Goal: Task Accomplishment & Management: Use online tool/utility

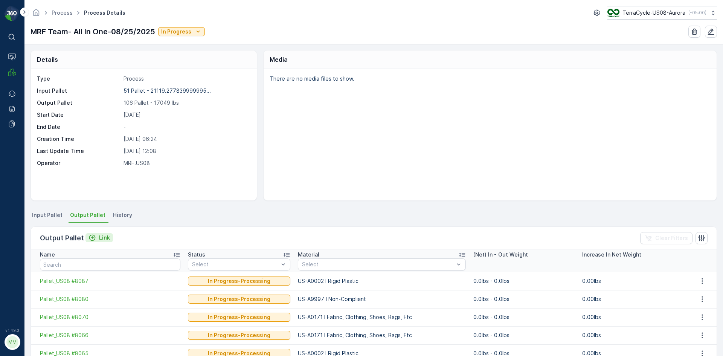
click at [96, 238] on div "Link" at bounding box center [99, 238] width 21 height 8
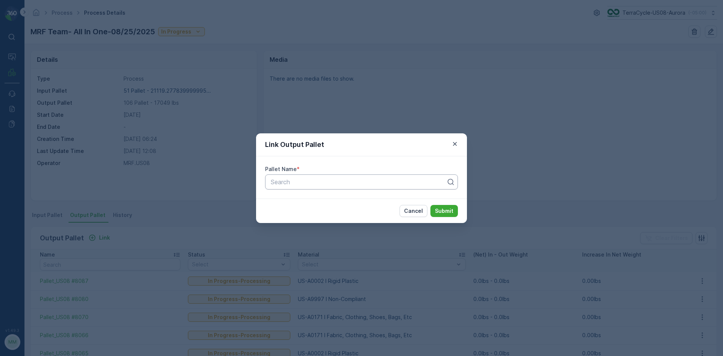
click at [293, 176] on div "Search" at bounding box center [361, 181] width 193 height 15
type input "8086"
click at [431, 205] on button "Submit" at bounding box center [444, 211] width 27 height 12
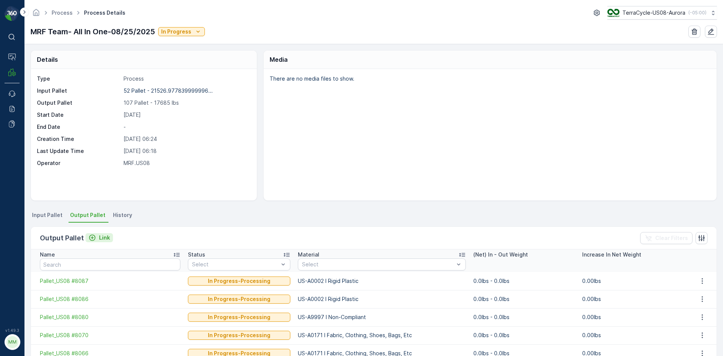
click at [109, 238] on button "Link" at bounding box center [99, 237] width 27 height 9
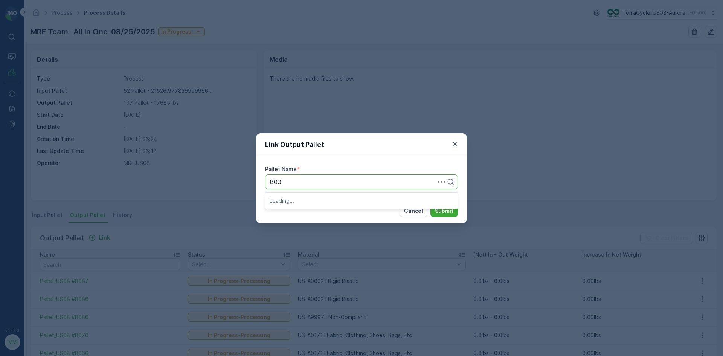
type input "8035"
click at [431, 205] on button "Submit" at bounding box center [444, 211] width 27 height 12
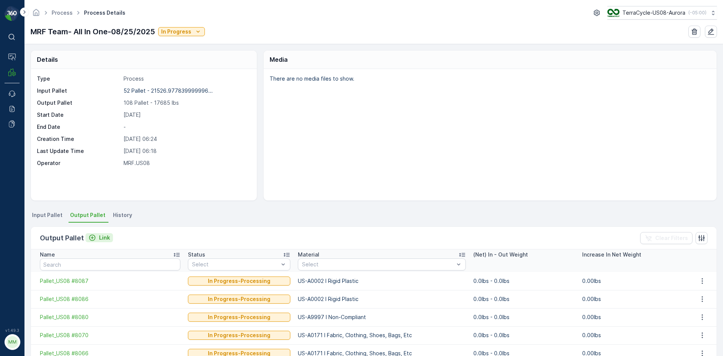
click at [104, 238] on p "Link" at bounding box center [104, 238] width 11 height 8
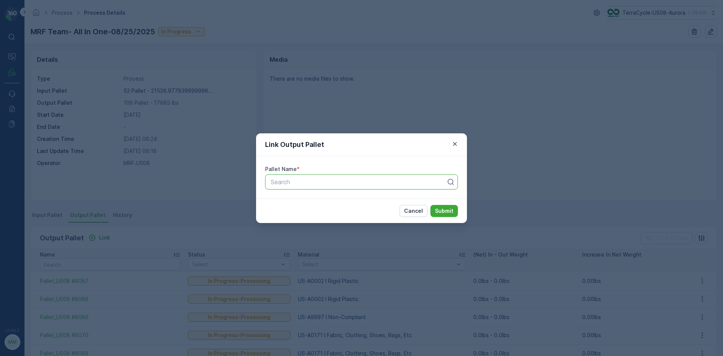
click at [322, 184] on div at bounding box center [358, 182] width 177 height 7
type input "8069"
click at [431, 205] on button "Submit" at bounding box center [444, 211] width 27 height 12
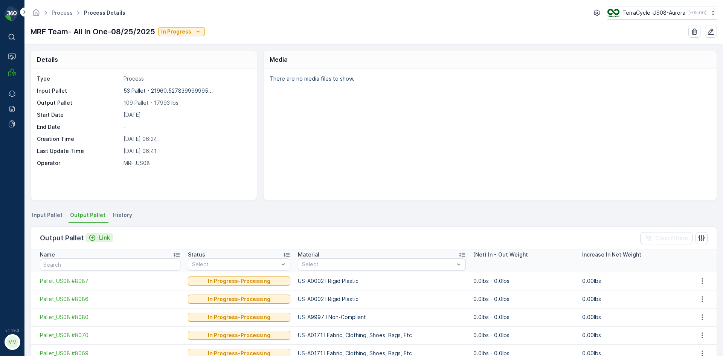
click at [109, 237] on button "Link" at bounding box center [99, 237] width 27 height 9
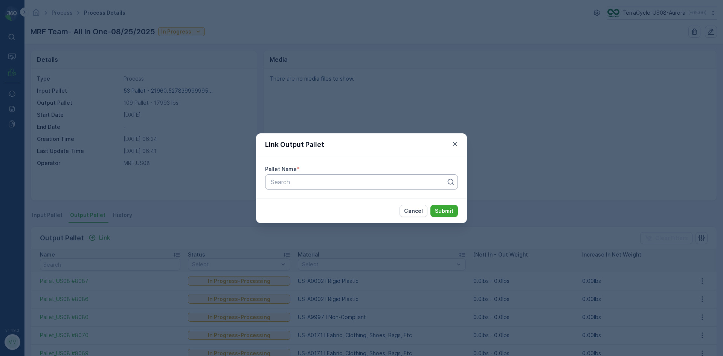
click at [307, 188] on div "Search" at bounding box center [361, 181] width 193 height 15
type input "8085"
click at [431, 205] on button "Submit" at bounding box center [444, 211] width 27 height 12
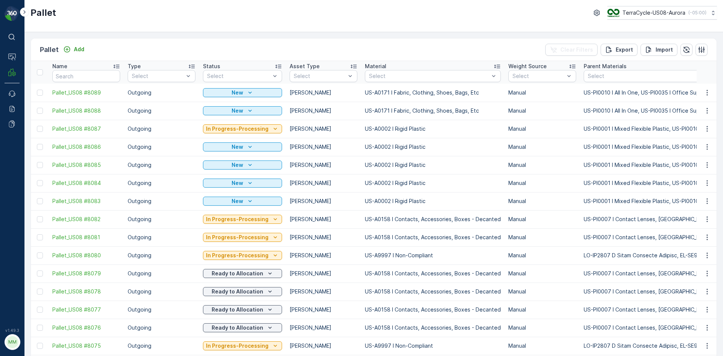
click at [80, 54] on div "Add" at bounding box center [73, 49] width 27 height 9
click at [80, 51] on p "Add" at bounding box center [79, 50] width 11 height 8
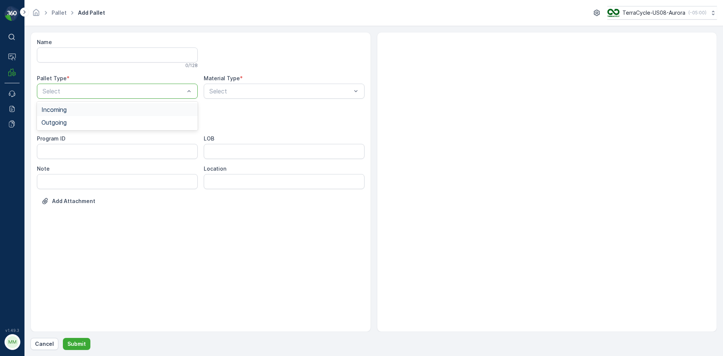
click at [123, 85] on div "Select" at bounding box center [117, 91] width 161 height 15
click at [104, 118] on div "Outgoing" at bounding box center [117, 122] width 161 height 13
click at [89, 138] on div "Gaylord" at bounding box center [117, 139] width 152 height 7
type input "0158"
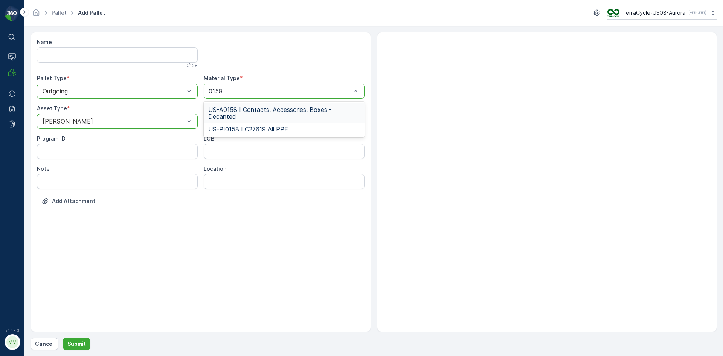
click at [266, 111] on span "US-A0158 I Contacts, Accessories, Boxes - Decanted" at bounding box center [284, 113] width 152 height 14
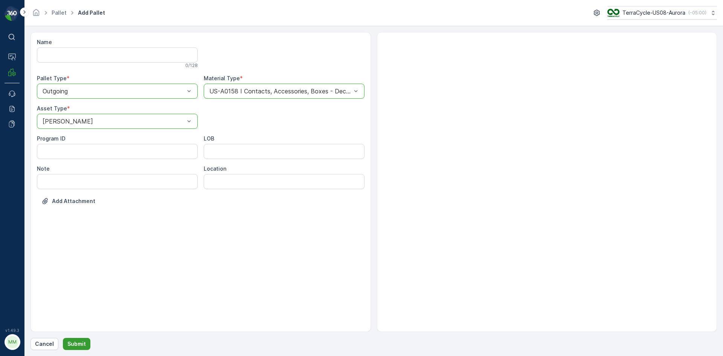
click at [76, 345] on p "Submit" at bounding box center [76, 344] width 18 height 8
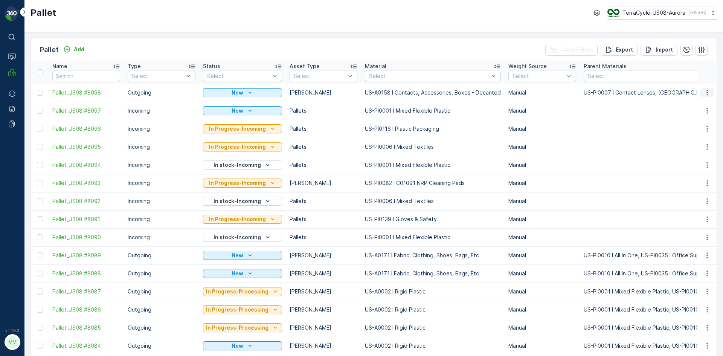
click at [709, 94] on icon "button" at bounding box center [708, 93] width 8 height 8
click at [694, 149] on span "Print QR" at bounding box center [687, 146] width 21 height 8
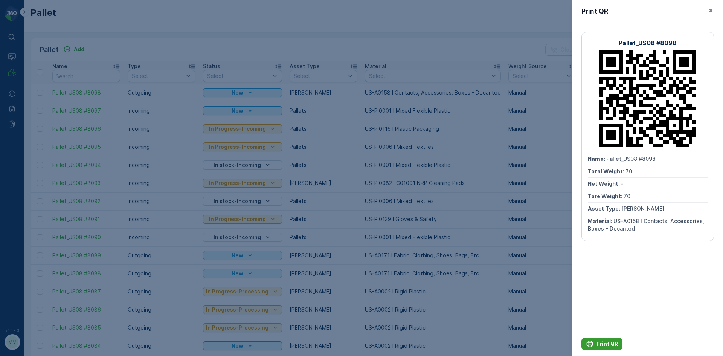
click at [613, 344] on p "Print QR" at bounding box center [607, 344] width 21 height 8
click at [486, 223] on div at bounding box center [361, 178] width 723 height 356
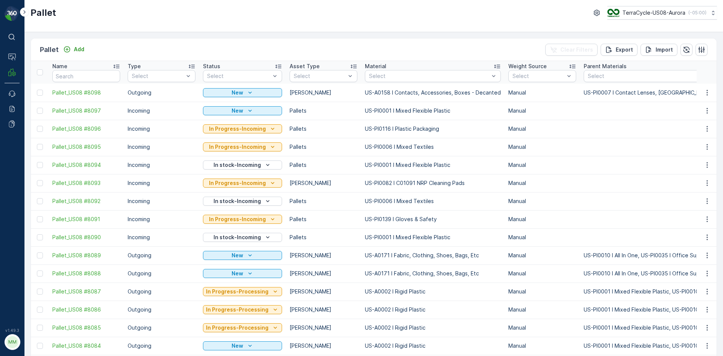
click at [88, 48] on div "Pallet Add Clear Filters Export Import" at bounding box center [374, 49] width 686 height 23
click at [84, 49] on p "Add" at bounding box center [79, 50] width 11 height 8
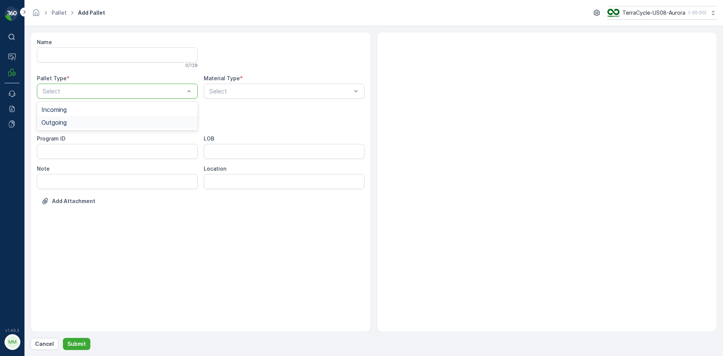
click at [66, 123] on span "Outgoing" at bounding box center [53, 122] width 25 height 7
drag, startPoint x: 63, startPoint y: 138, endPoint x: 195, endPoint y: 102, distance: 137.0
click at [63, 138] on span "Gaylord" at bounding box center [66, 139] width 50 height 7
click at [232, 85] on div "Select" at bounding box center [284, 91] width 161 height 15
type input "9999"
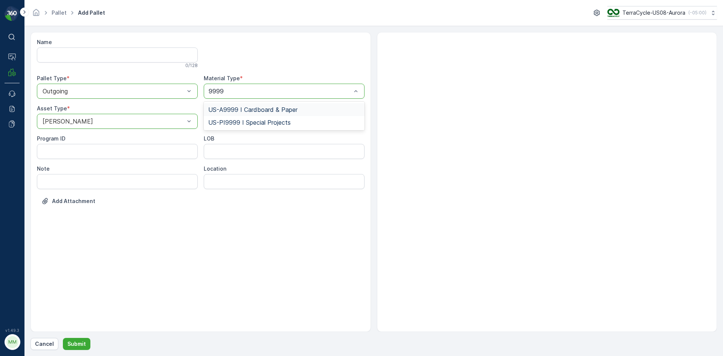
click at [297, 104] on div "US-A9999 I Cardboard & Paper" at bounding box center [284, 109] width 161 height 13
click at [77, 344] on p "Submit" at bounding box center [76, 344] width 18 height 8
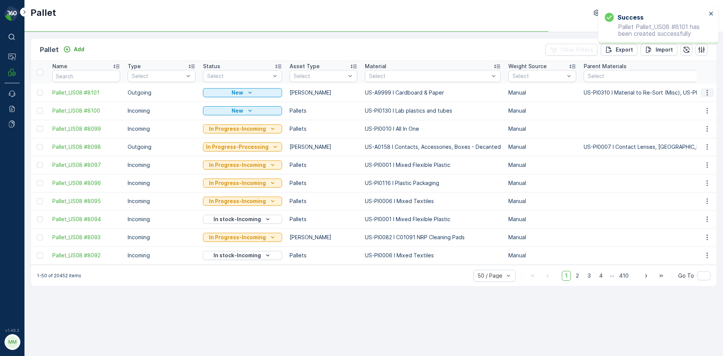
click at [707, 94] on icon "button" at bounding box center [708, 93] width 8 height 8
click at [697, 145] on span "Print QR" at bounding box center [687, 146] width 21 height 8
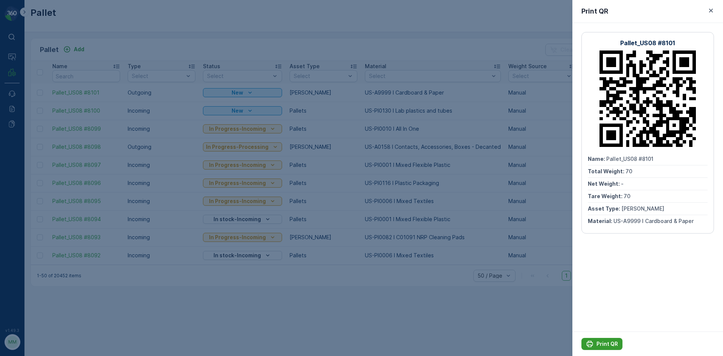
click at [603, 341] on p "Print QR" at bounding box center [607, 344] width 21 height 8
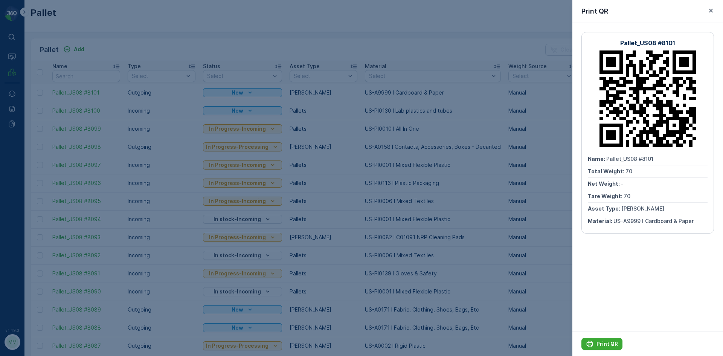
click at [494, 218] on div at bounding box center [361, 178] width 723 height 356
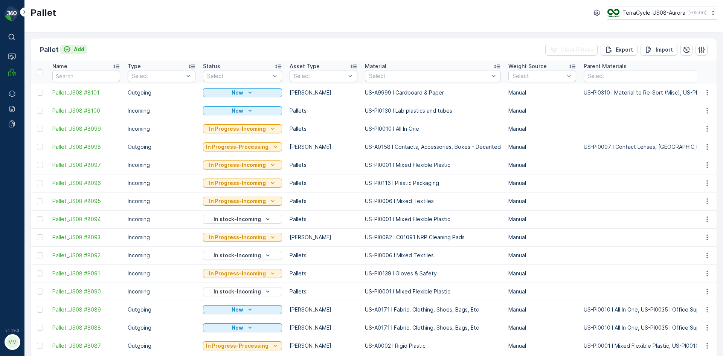
click at [80, 52] on p "Add" at bounding box center [79, 50] width 11 height 8
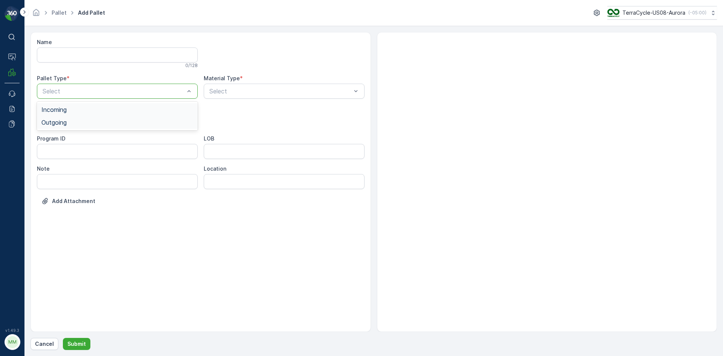
click at [92, 124] on div "Outgoing" at bounding box center [117, 122] width 152 height 7
click at [78, 139] on div "Gaylord" at bounding box center [117, 139] width 152 height 7
click at [269, 96] on div "Select" at bounding box center [284, 91] width 161 height 15
type input "0192"
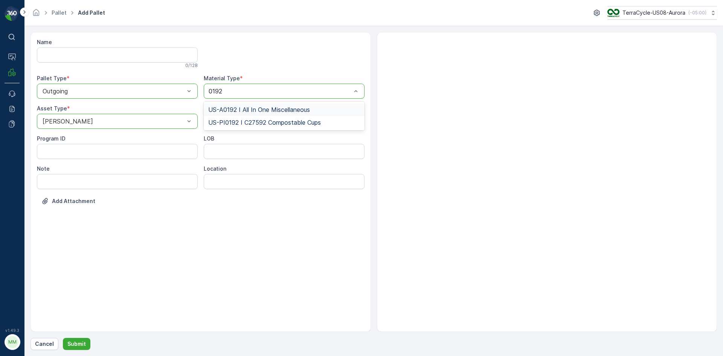
click at [276, 110] on span "US-A0192 I All In One Miscellaneous" at bounding box center [259, 109] width 102 height 7
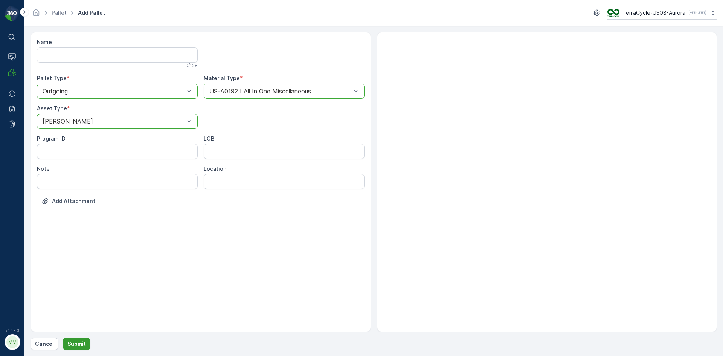
click at [84, 344] on button "Submit" at bounding box center [76, 344] width 27 height 12
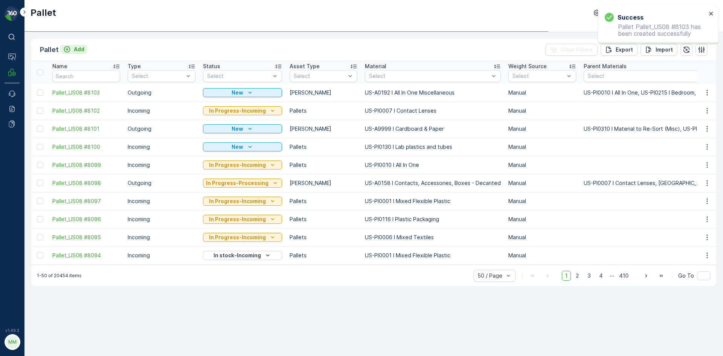
click at [75, 47] on p "Add" at bounding box center [79, 50] width 11 height 8
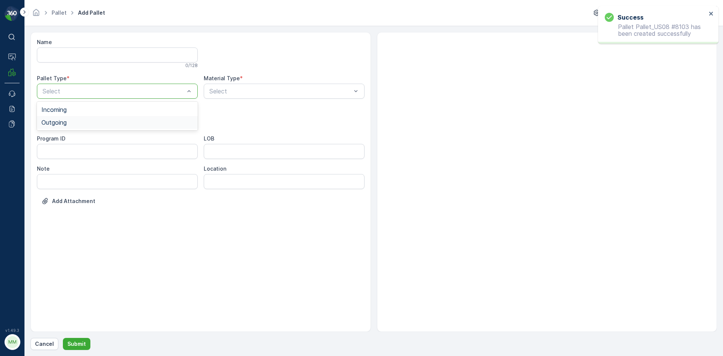
click at [90, 120] on div "Outgoing" at bounding box center [117, 122] width 152 height 7
click at [87, 139] on div "Gaylord" at bounding box center [117, 139] width 152 height 7
click at [226, 98] on div "Select" at bounding box center [284, 91] width 161 height 15
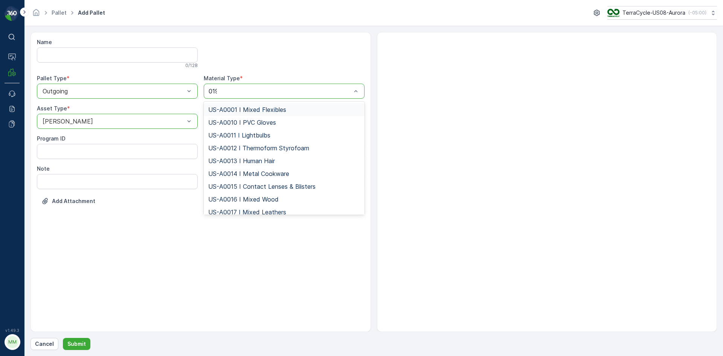
type input "0192"
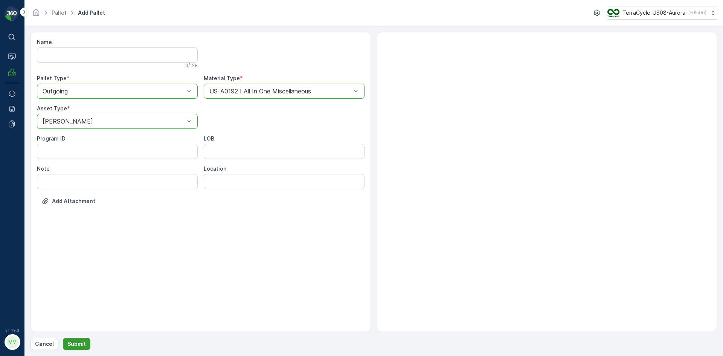
click at [73, 343] on p "Submit" at bounding box center [76, 344] width 18 height 8
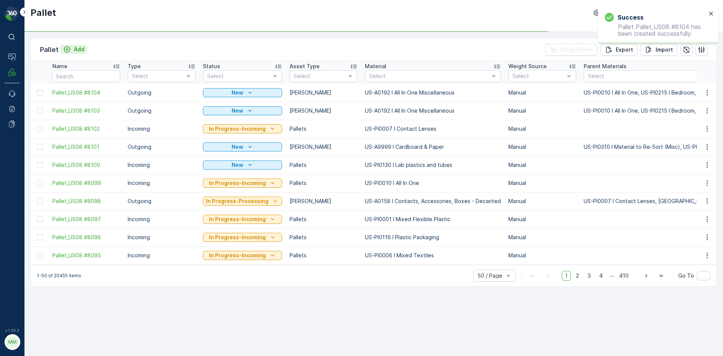
click at [74, 51] on p "Add" at bounding box center [79, 50] width 11 height 8
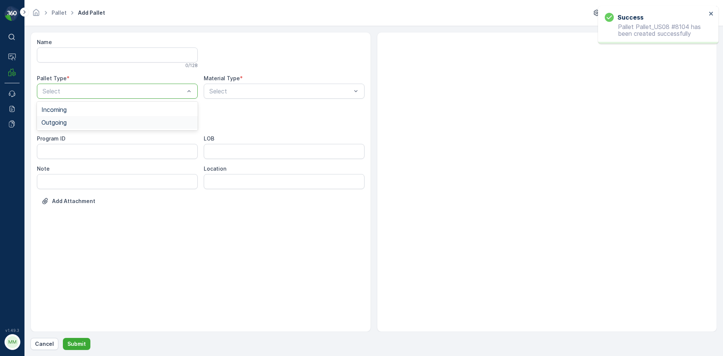
click at [110, 120] on div "Outgoing" at bounding box center [117, 122] width 152 height 7
click at [93, 143] on div "[PERSON_NAME]" at bounding box center [117, 139] width 152 height 7
click at [235, 98] on div "Select" at bounding box center [284, 91] width 161 height 15
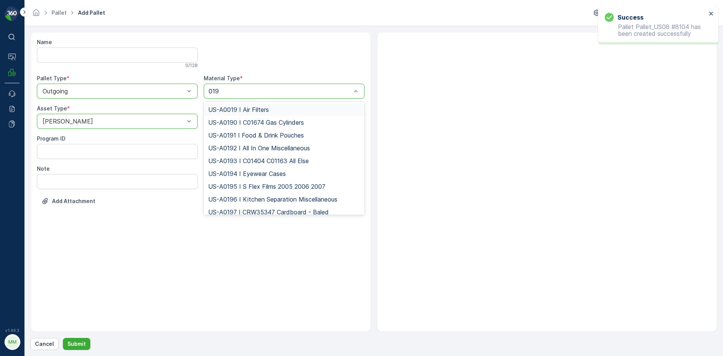
type input "0192"
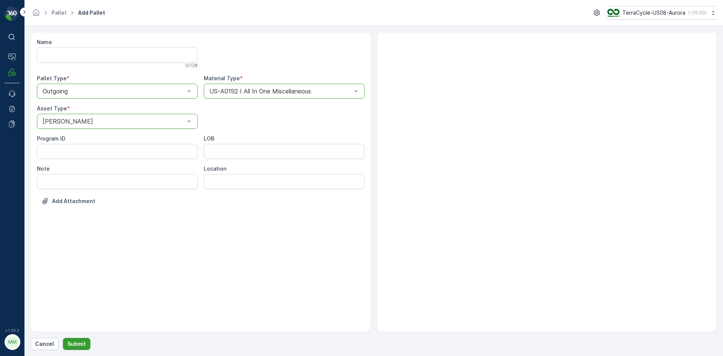
click at [85, 344] on button "Submit" at bounding box center [76, 344] width 27 height 12
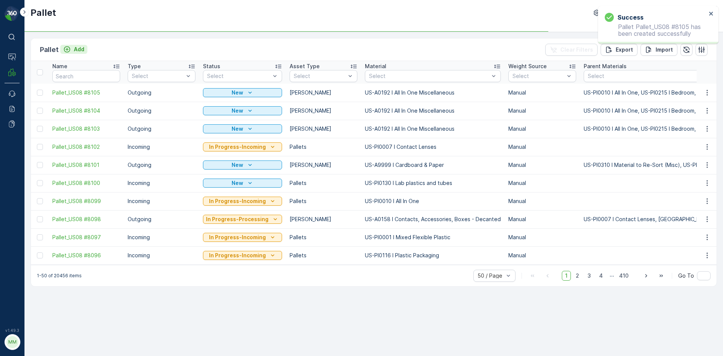
click at [76, 51] on p "Add" at bounding box center [79, 50] width 11 height 8
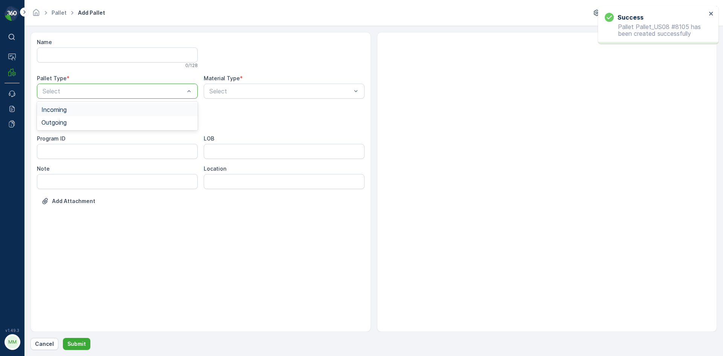
drag, startPoint x: 95, startPoint y: 91, endPoint x: 92, endPoint y: 109, distance: 18.5
click at [87, 126] on div "Outgoing" at bounding box center [117, 122] width 161 height 13
click at [72, 146] on div "[PERSON_NAME]" at bounding box center [117, 139] width 161 height 13
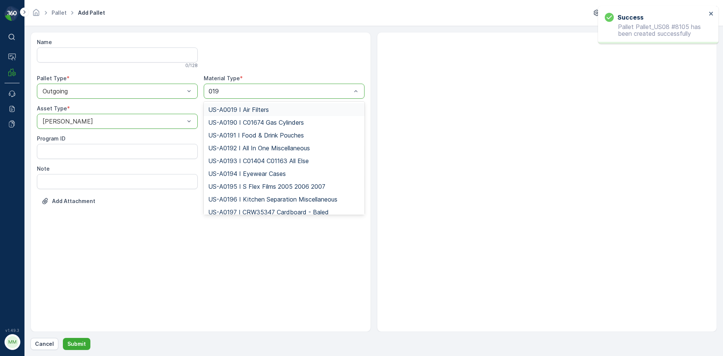
type input "0192"
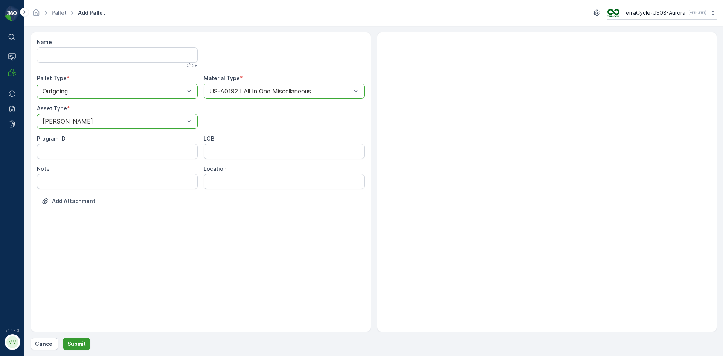
click at [82, 345] on p "Submit" at bounding box center [76, 344] width 18 height 8
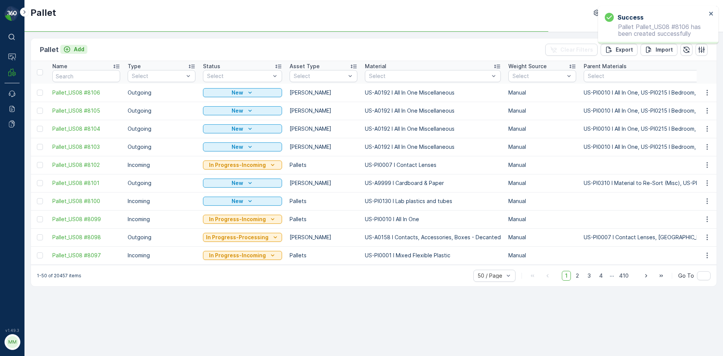
click at [75, 50] on p "Add" at bounding box center [79, 50] width 11 height 8
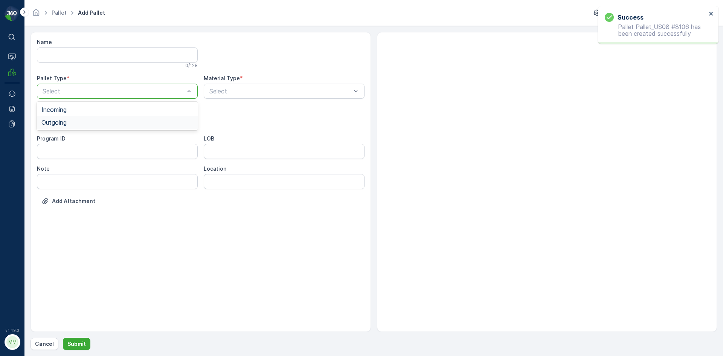
click at [103, 121] on div "Outgoing" at bounding box center [117, 122] width 152 height 7
click at [86, 137] on div "Gaylord" at bounding box center [117, 139] width 152 height 7
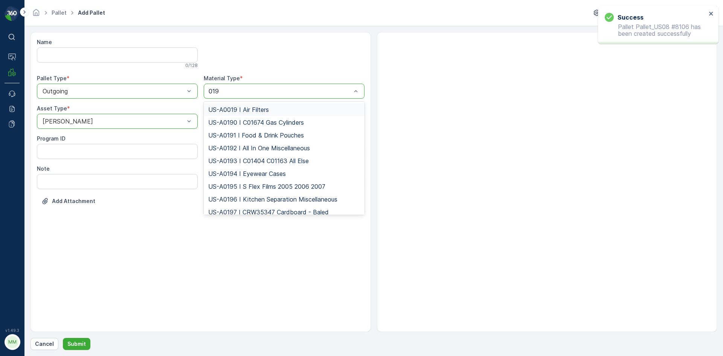
type input "0192"
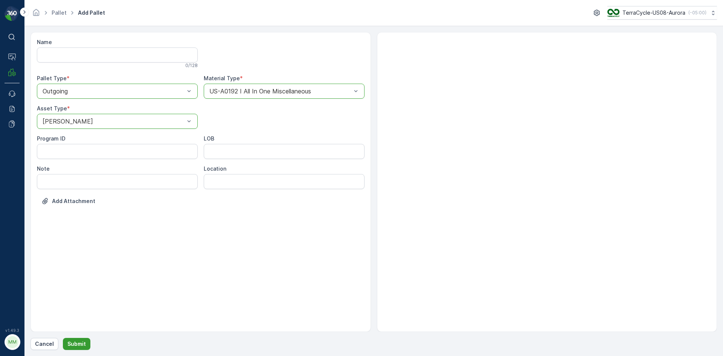
click at [78, 339] on button "Submit" at bounding box center [76, 344] width 27 height 12
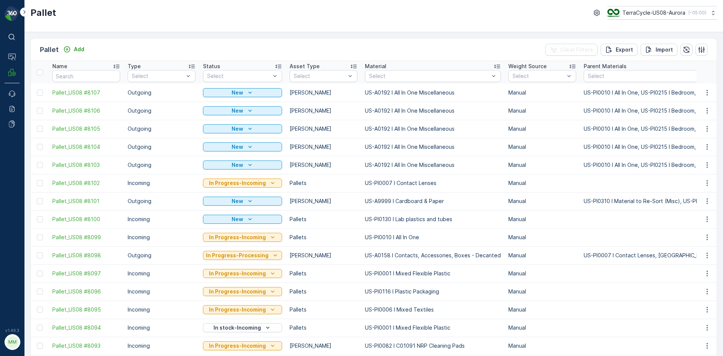
drag, startPoint x: 39, startPoint y: 166, endPoint x: 40, endPoint y: 158, distance: 7.6
click at [39, 166] on div at bounding box center [40, 165] width 6 height 6
click at [37, 162] on input "checkbox" at bounding box center [37, 162] width 0 height 0
click at [39, 148] on div at bounding box center [40, 147] width 6 height 6
click at [37, 144] on input "checkbox" at bounding box center [37, 144] width 0 height 0
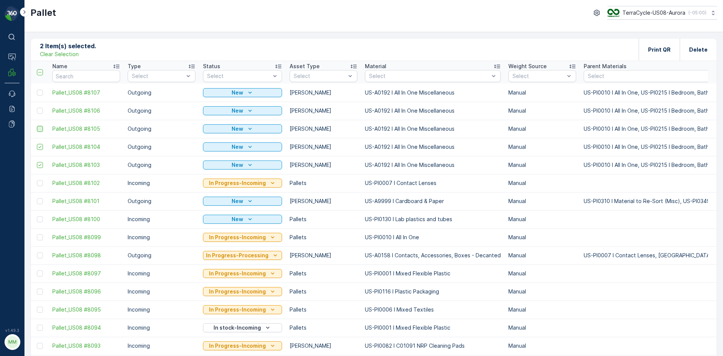
click at [40, 131] on div at bounding box center [40, 129] width 6 height 6
click at [37, 126] on input "checkbox" at bounding box center [37, 126] width 0 height 0
click at [40, 111] on div at bounding box center [40, 111] width 6 height 6
click at [37, 108] on input "checkbox" at bounding box center [37, 108] width 0 height 0
click at [39, 90] on div at bounding box center [40, 93] width 6 height 6
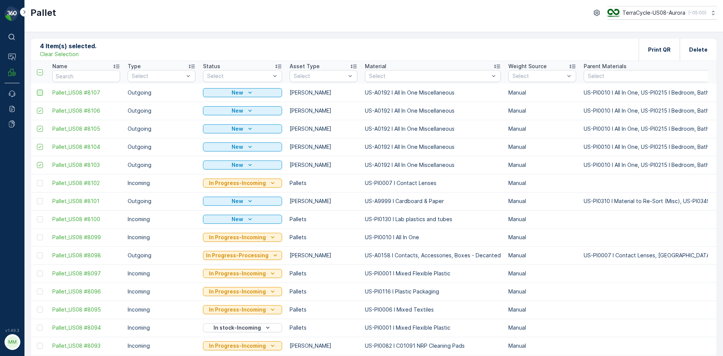
click at [37, 90] on input "checkbox" at bounding box center [37, 90] width 0 height 0
click at [670, 49] on p "Print QR" at bounding box center [659, 50] width 23 height 8
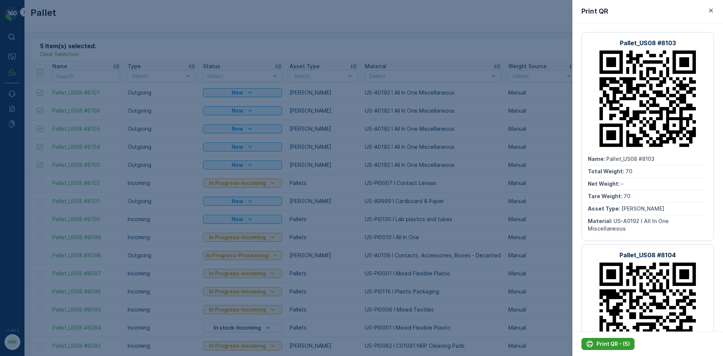
click at [605, 345] on p "Print QR - (5)" at bounding box center [614, 344] width 34 height 8
click at [461, 142] on div at bounding box center [361, 178] width 723 height 356
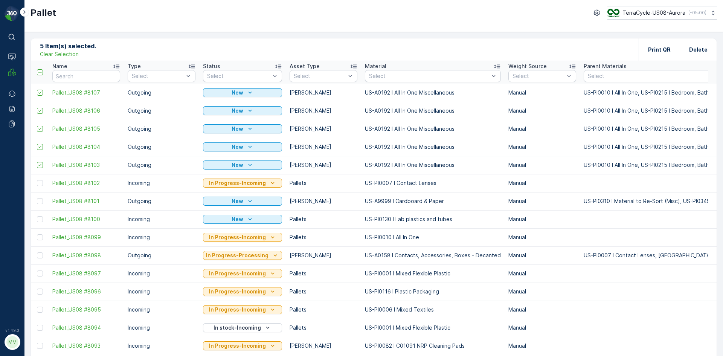
click at [72, 53] on p "Clear Selection" at bounding box center [59, 54] width 39 height 8
click at [38, 131] on div at bounding box center [40, 129] width 6 height 6
click at [37, 126] on input "checkbox" at bounding box center [37, 126] width 0 height 0
click at [41, 110] on div at bounding box center [40, 111] width 6 height 6
click at [37, 108] on input "checkbox" at bounding box center [37, 108] width 0 height 0
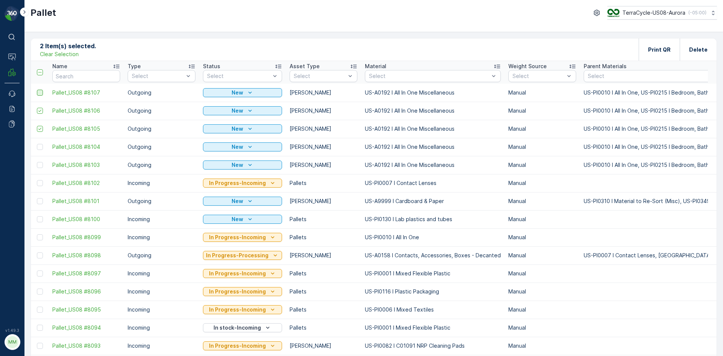
click at [42, 93] on div at bounding box center [40, 93] width 6 height 6
click at [37, 90] on input "checkbox" at bounding box center [37, 90] width 0 height 0
click at [653, 42] on div "Print QR" at bounding box center [659, 49] width 23 height 22
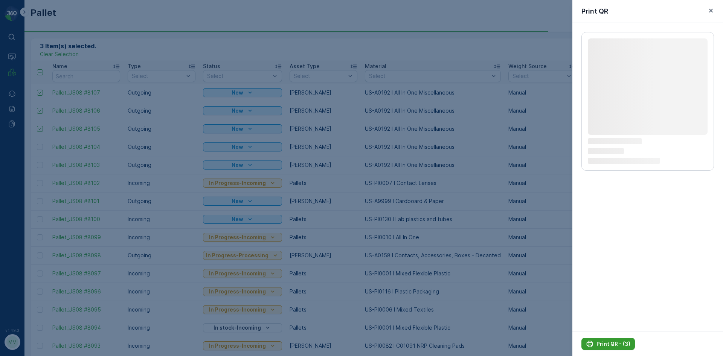
click at [594, 342] on div "Print QR - (3)" at bounding box center [608, 344] width 44 height 8
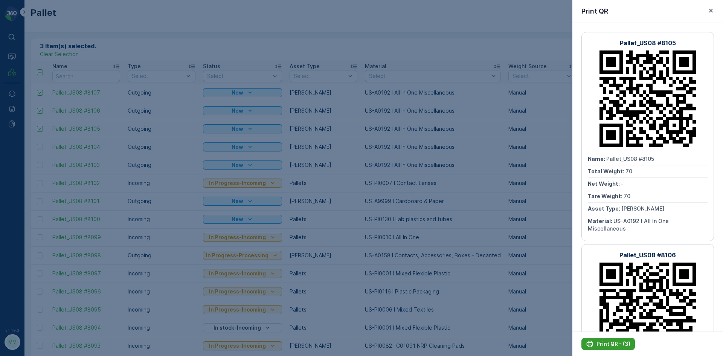
click at [617, 346] on p "Print QR - (3)" at bounding box center [614, 344] width 34 height 8
click at [389, 202] on div at bounding box center [361, 178] width 723 height 356
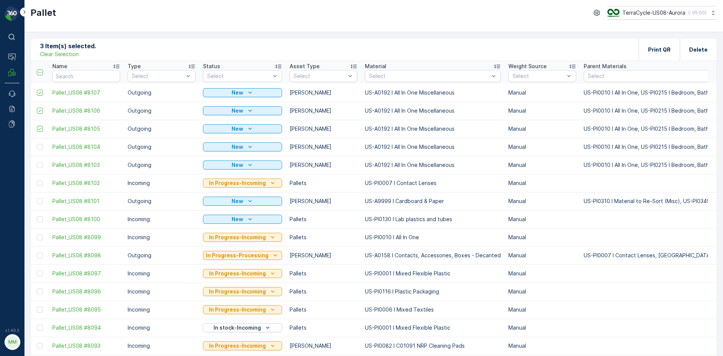
click at [64, 52] on p "Clear Selection" at bounding box center [59, 54] width 39 height 8
click at [710, 96] on button "button" at bounding box center [708, 92] width 14 height 9
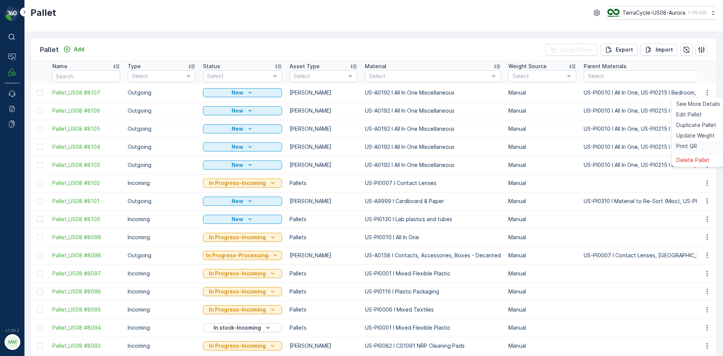
click at [697, 147] on div "Print QR" at bounding box center [699, 146] width 50 height 11
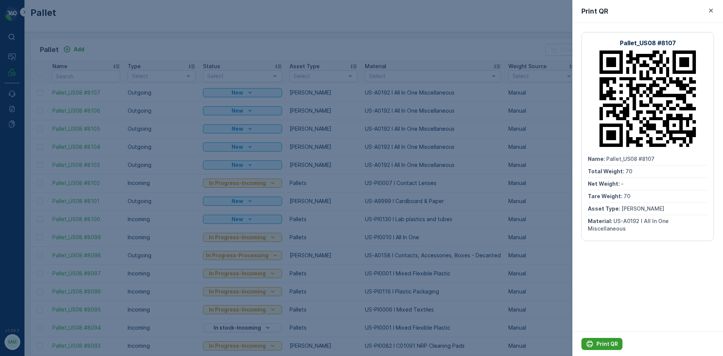
click at [602, 341] on p "Print QR" at bounding box center [607, 344] width 21 height 8
click at [447, 119] on div at bounding box center [361, 178] width 723 height 356
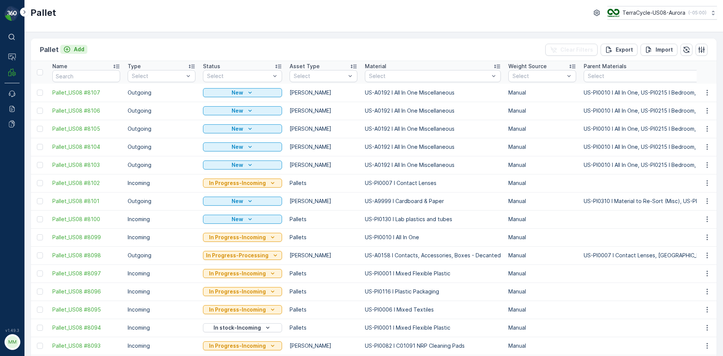
click at [84, 51] on p "Add" at bounding box center [79, 50] width 11 height 8
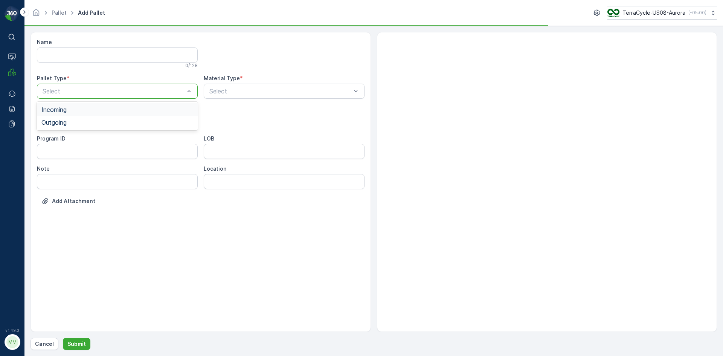
drag, startPoint x: 124, startPoint y: 89, endPoint x: 121, endPoint y: 103, distance: 14.6
click at [115, 121] on div "Outgoing" at bounding box center [117, 122] width 152 height 7
click at [108, 135] on div "Gaylord" at bounding box center [117, 139] width 161 height 13
type input "0003"
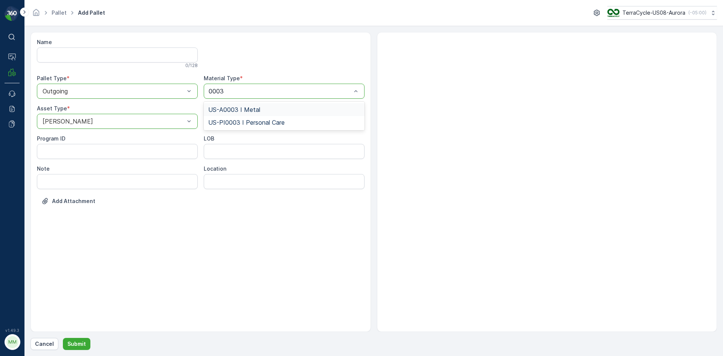
click at [255, 114] on div "US-A0003 I Metal" at bounding box center [284, 109] width 161 height 13
click at [85, 344] on button "Submit" at bounding box center [76, 344] width 27 height 12
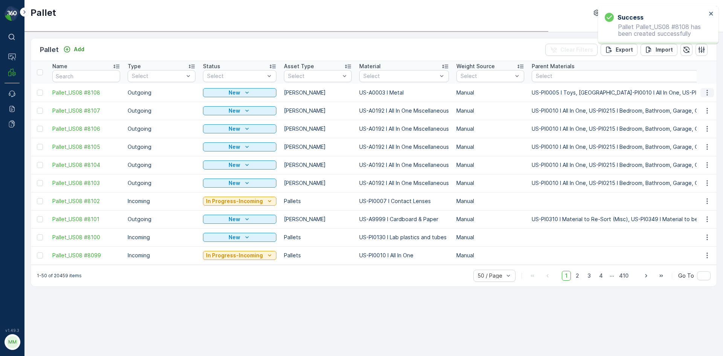
click at [706, 92] on icon "button" at bounding box center [708, 93] width 8 height 8
click at [692, 142] on span "Print QR" at bounding box center [687, 146] width 21 height 8
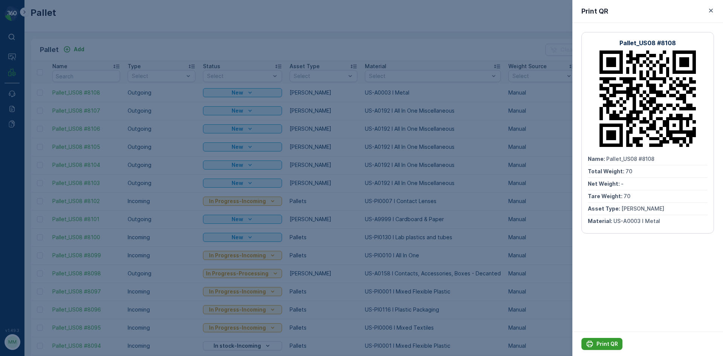
click at [602, 346] on p "Print QR" at bounding box center [607, 344] width 21 height 8
click at [419, 43] on div at bounding box center [361, 178] width 723 height 356
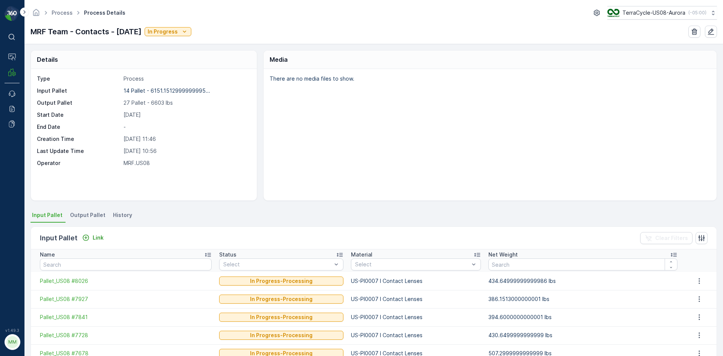
click at [84, 213] on span "Output Pallet" at bounding box center [87, 215] width 35 height 8
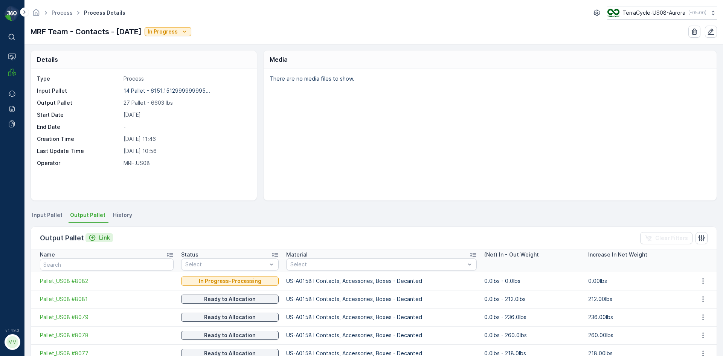
click at [97, 237] on div "Link" at bounding box center [99, 238] width 21 height 8
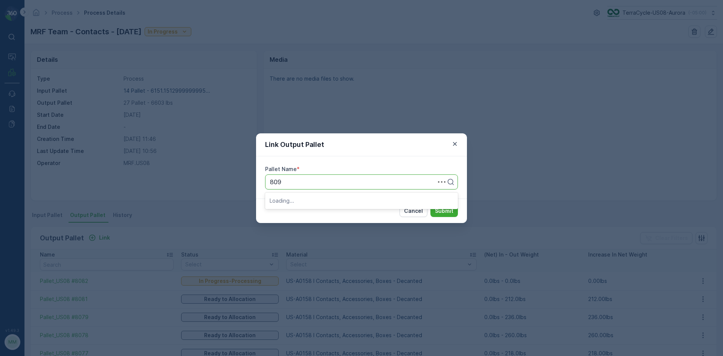
type input "8098"
click at [431, 205] on button "Submit" at bounding box center [444, 211] width 27 height 12
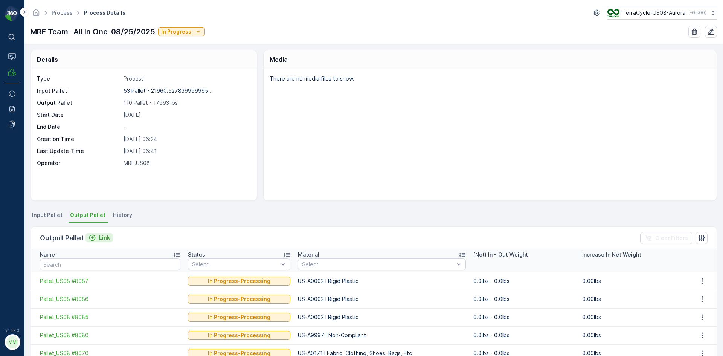
click at [103, 240] on p "Link" at bounding box center [104, 238] width 11 height 8
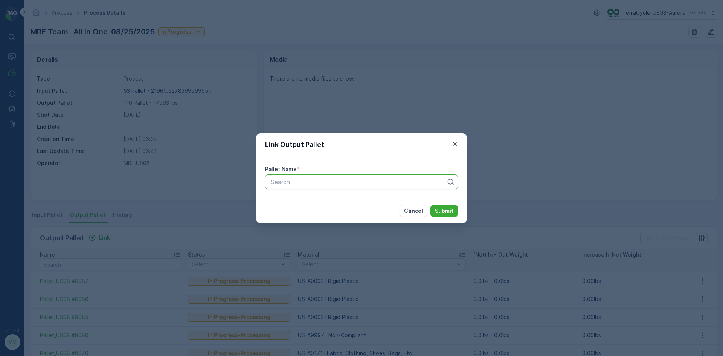
click at [349, 182] on div at bounding box center [358, 182] width 177 height 7
type input "8036"
click at [431, 205] on button "Submit" at bounding box center [444, 211] width 27 height 12
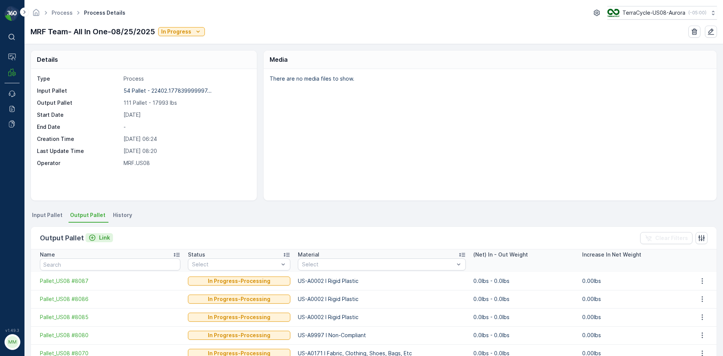
click at [108, 240] on p "Link" at bounding box center [104, 238] width 11 height 8
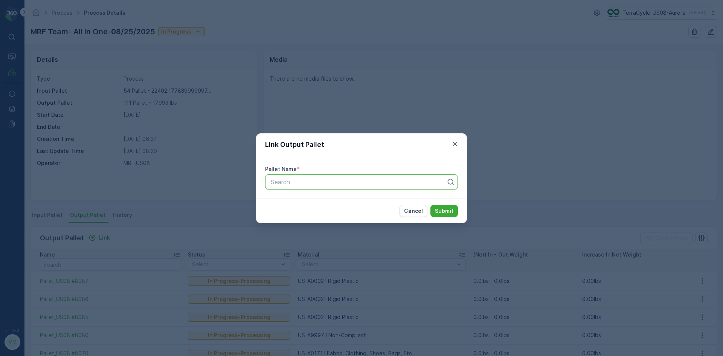
click at [335, 181] on div at bounding box center [358, 182] width 177 height 7
type input "8108"
click at [431, 205] on button "Submit" at bounding box center [444, 211] width 27 height 12
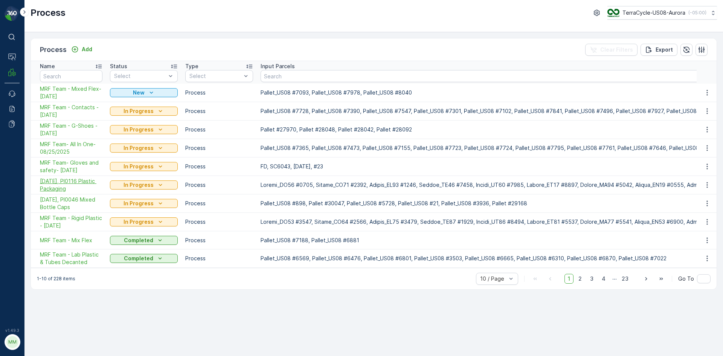
click at [78, 186] on span "08/20/25, PI0116 Plastic Packaging" at bounding box center [71, 184] width 63 height 15
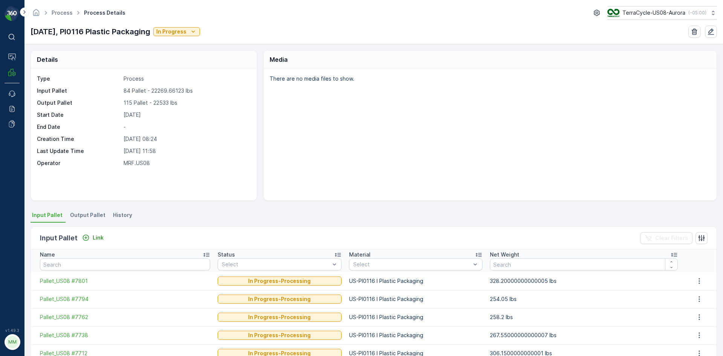
click at [92, 214] on span "Output Pallet" at bounding box center [87, 215] width 35 height 8
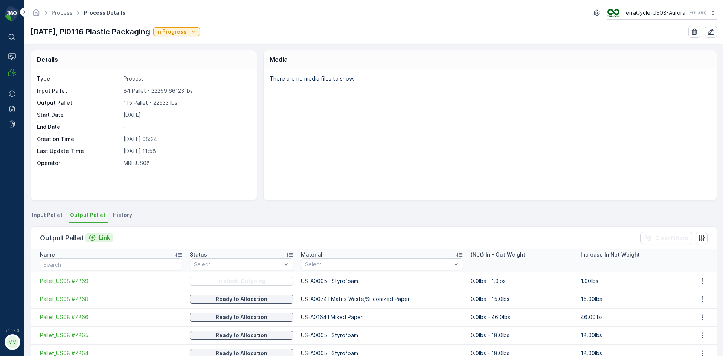
click at [103, 237] on p "Link" at bounding box center [104, 238] width 11 height 8
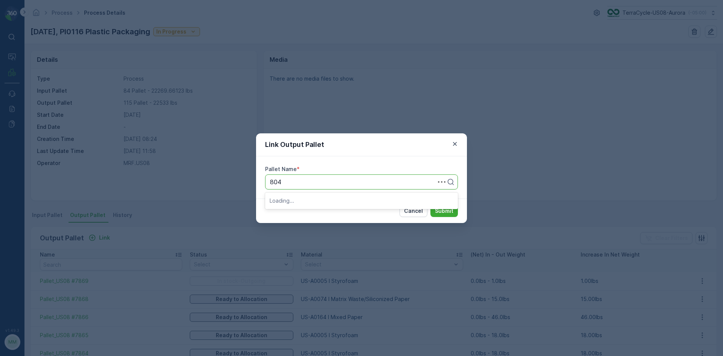
type input "8047"
click at [326, 202] on div "Pallet_US08 #8047" at bounding box center [362, 200] width 184 height 7
click at [455, 214] on button "Submit" at bounding box center [444, 211] width 27 height 12
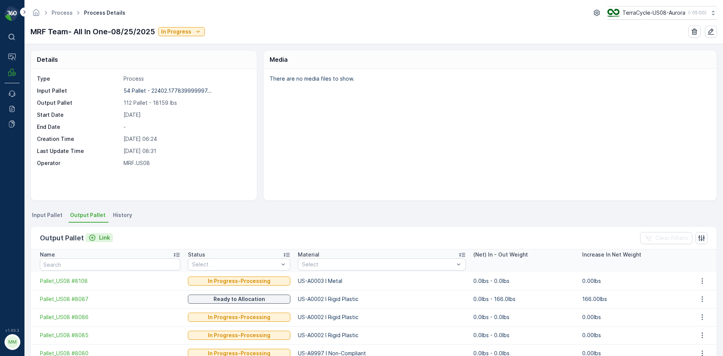
click at [99, 241] on p "Link" at bounding box center [104, 238] width 11 height 8
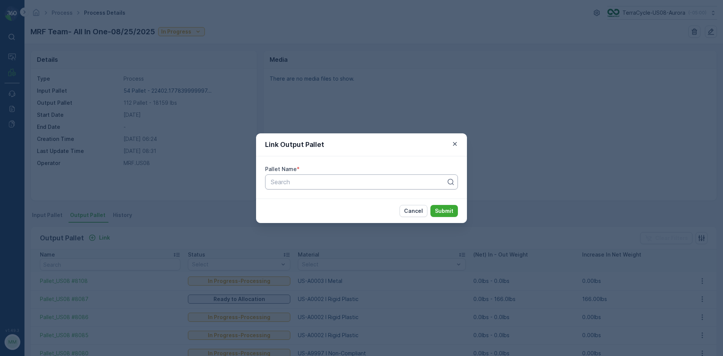
click at [310, 185] on div at bounding box center [358, 182] width 177 height 7
type input "8103"
click at [431, 205] on button "Submit" at bounding box center [444, 211] width 27 height 12
